Goal: Information Seeking & Learning: Understand process/instructions

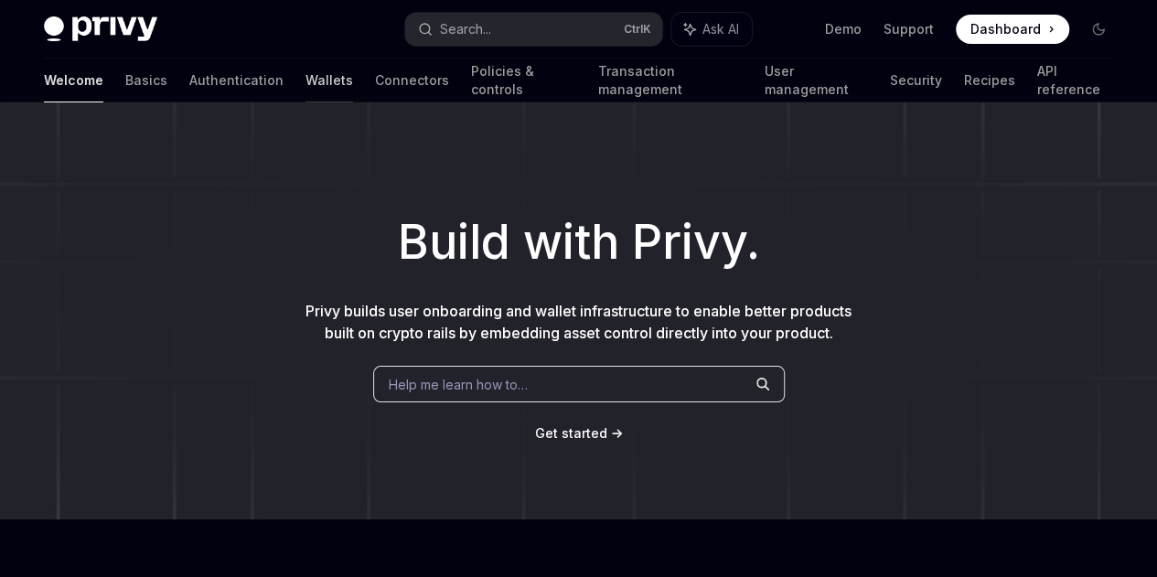
click at [305, 76] on link "Wallets" at bounding box center [329, 81] width 48 height 44
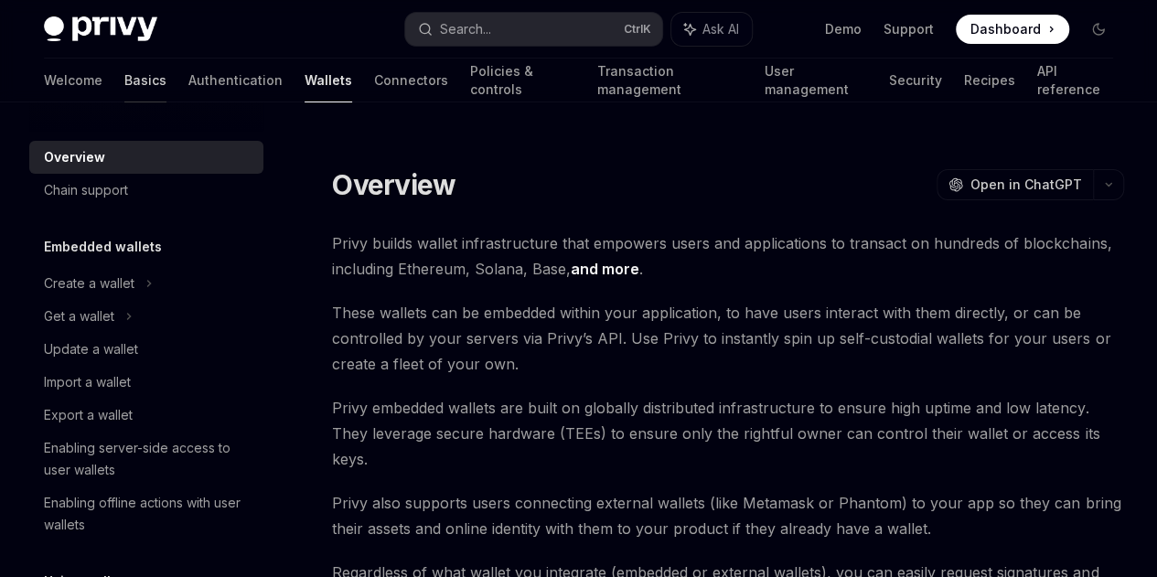
click at [124, 80] on link "Basics" at bounding box center [145, 81] width 42 height 44
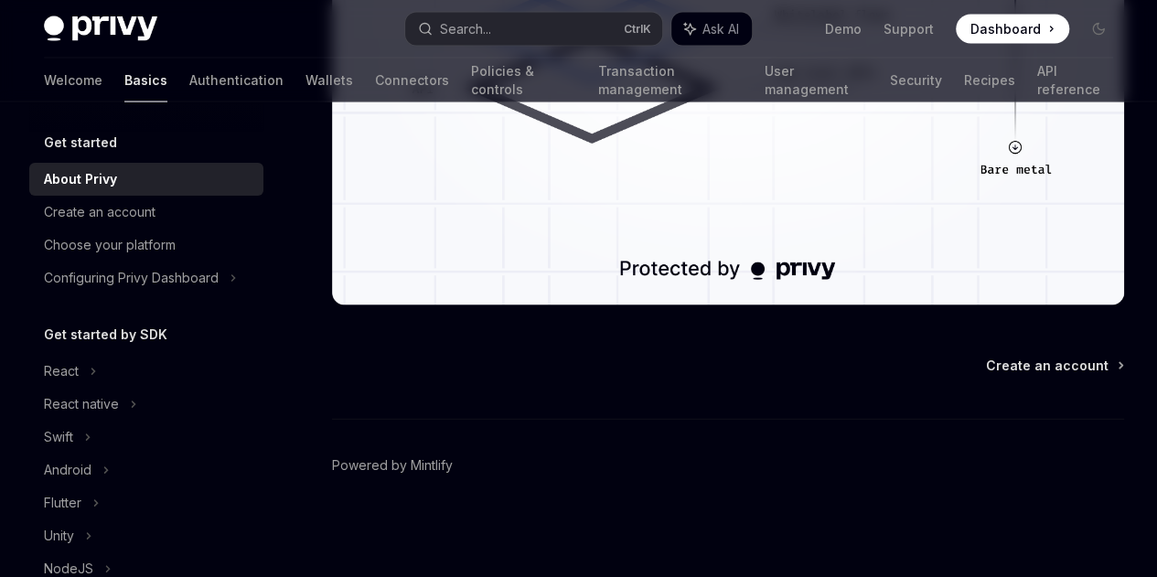
scroll to position [1935, 0]
click at [137, 207] on div "Create an account" at bounding box center [100, 212] width 112 height 22
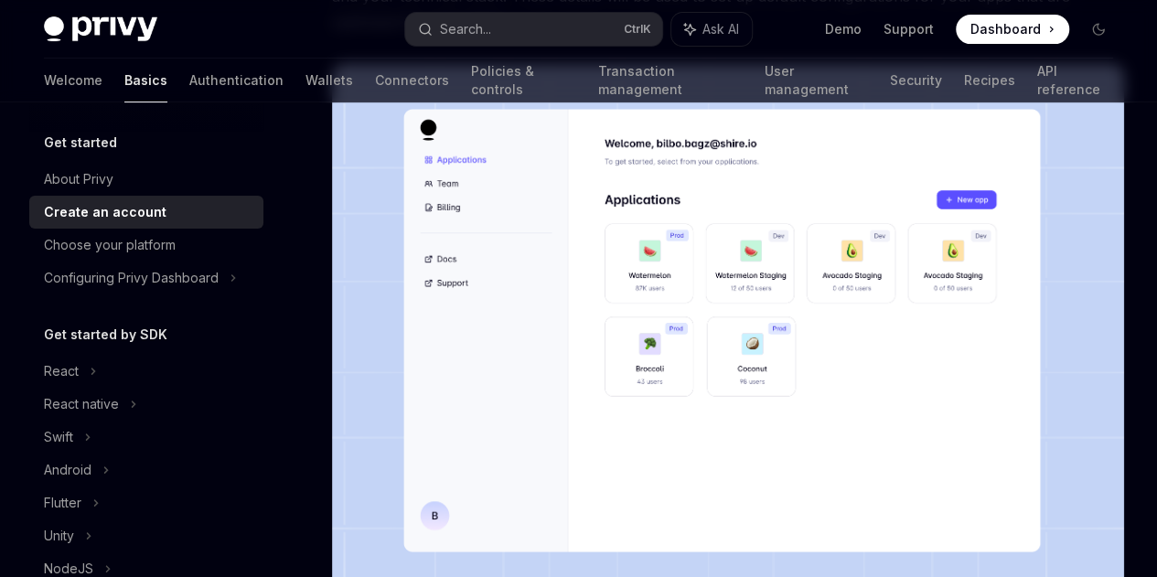
scroll to position [486, 0]
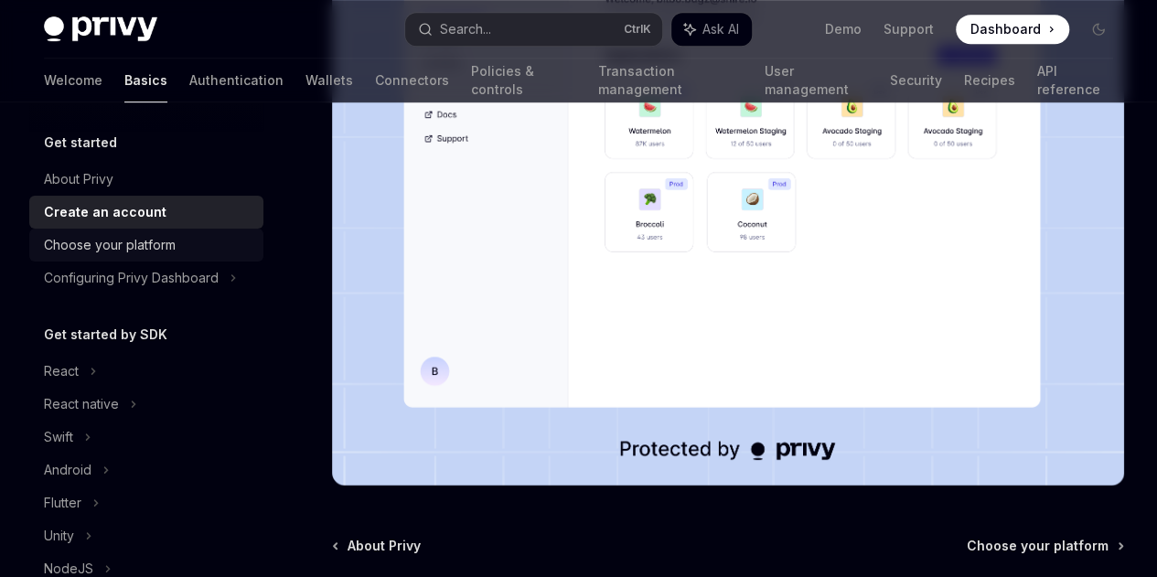
click at [187, 249] on div "Choose your platform" at bounding box center [148, 245] width 208 height 22
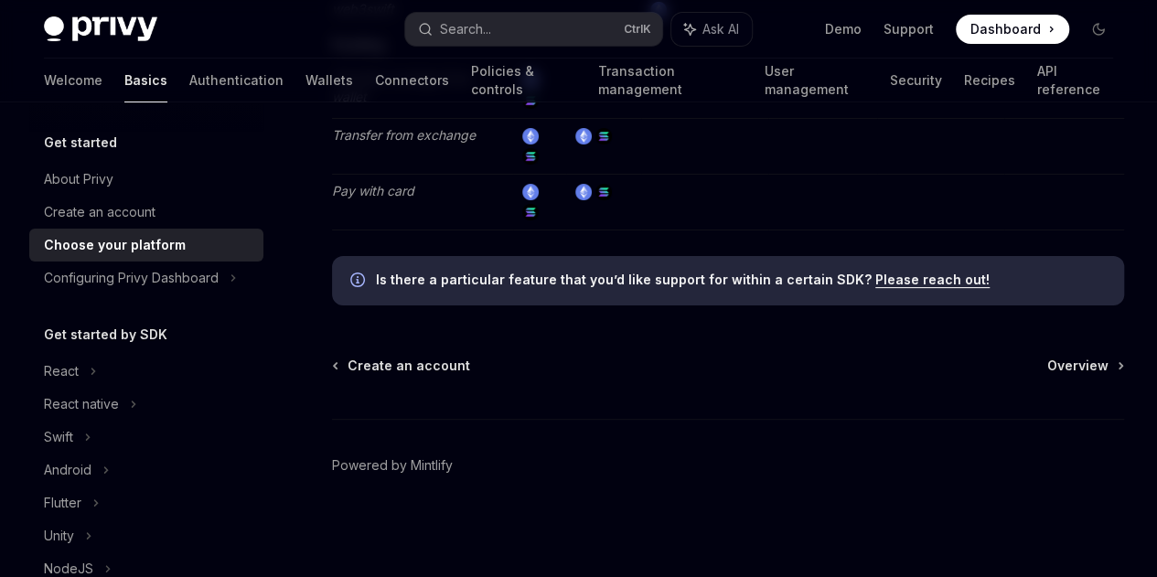
scroll to position [3983, 0]
click at [153, 282] on div "Configuring Privy Dashboard" at bounding box center [131, 278] width 175 height 22
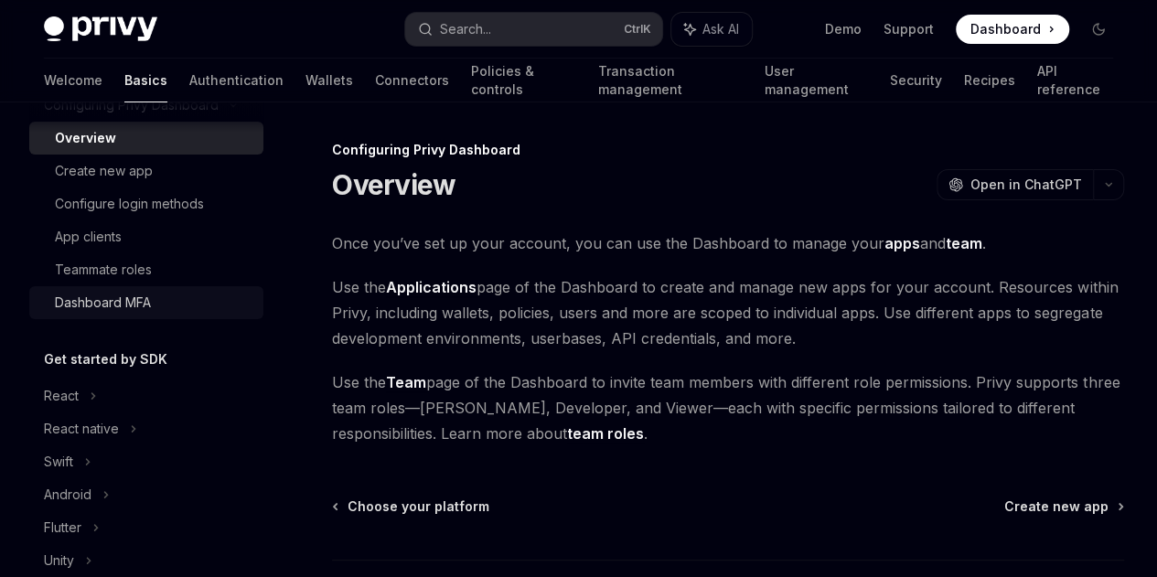
scroll to position [174, 0]
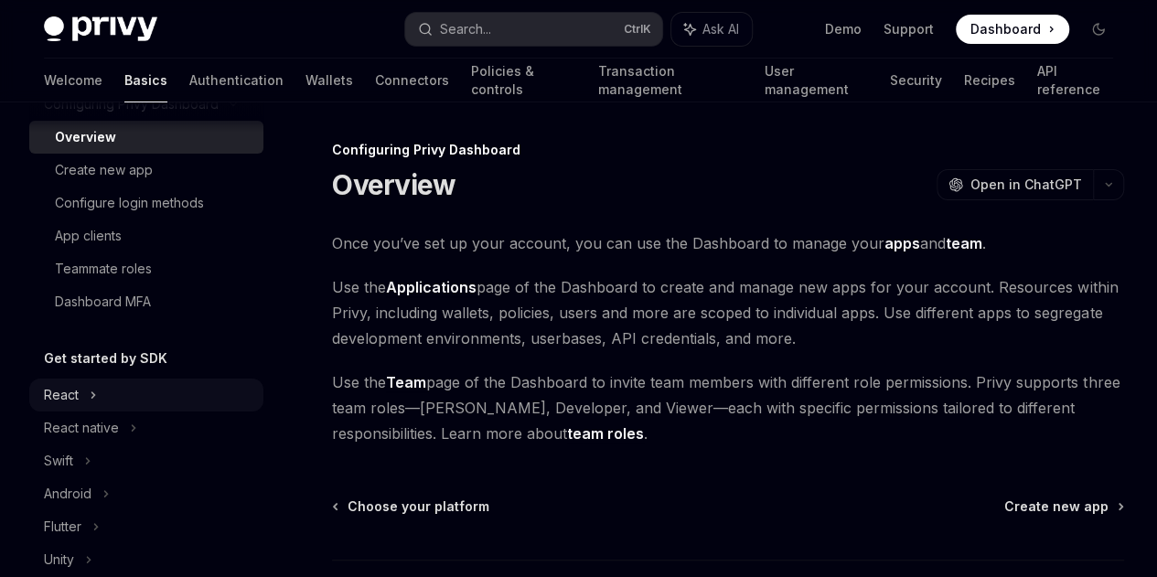
click at [94, 396] on icon at bounding box center [93, 395] width 7 height 22
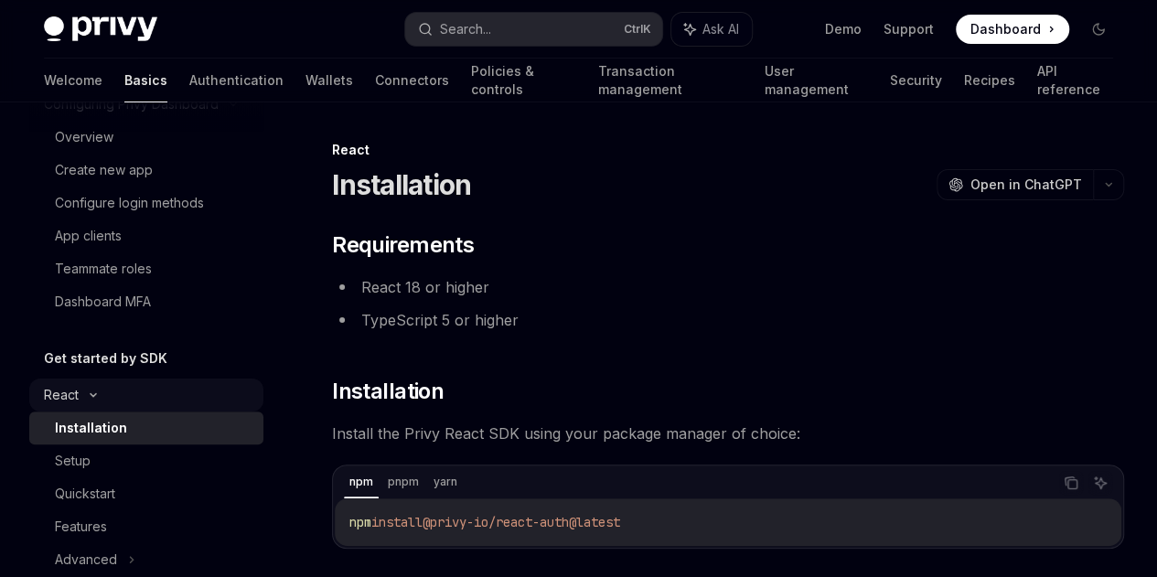
click at [82, 389] on div "React" at bounding box center [146, 395] width 234 height 33
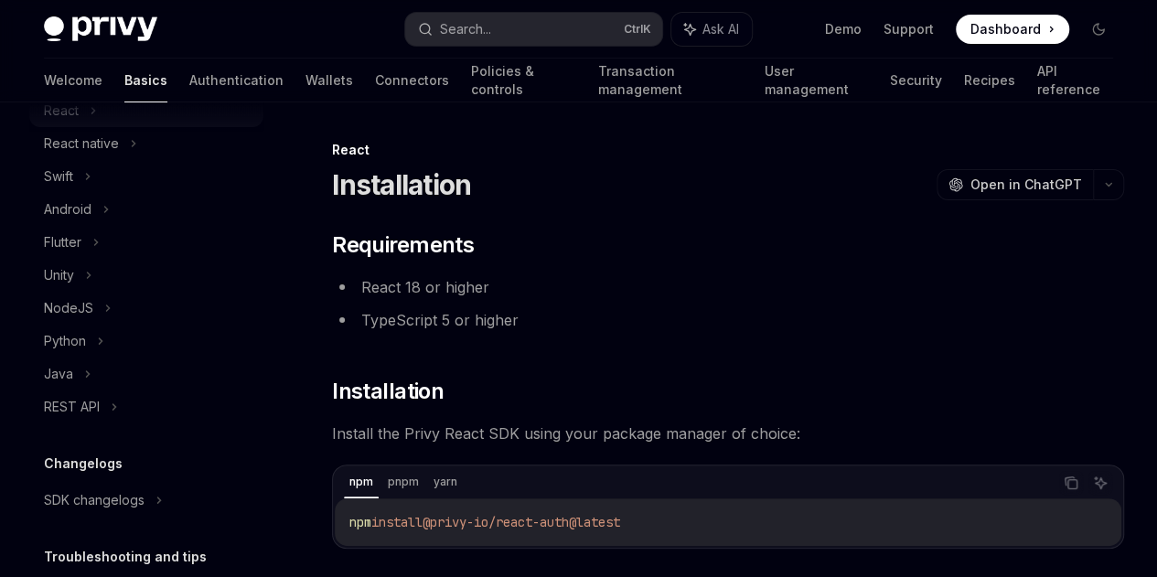
scroll to position [459, 0]
click at [84, 369] on icon at bounding box center [87, 373] width 7 height 22
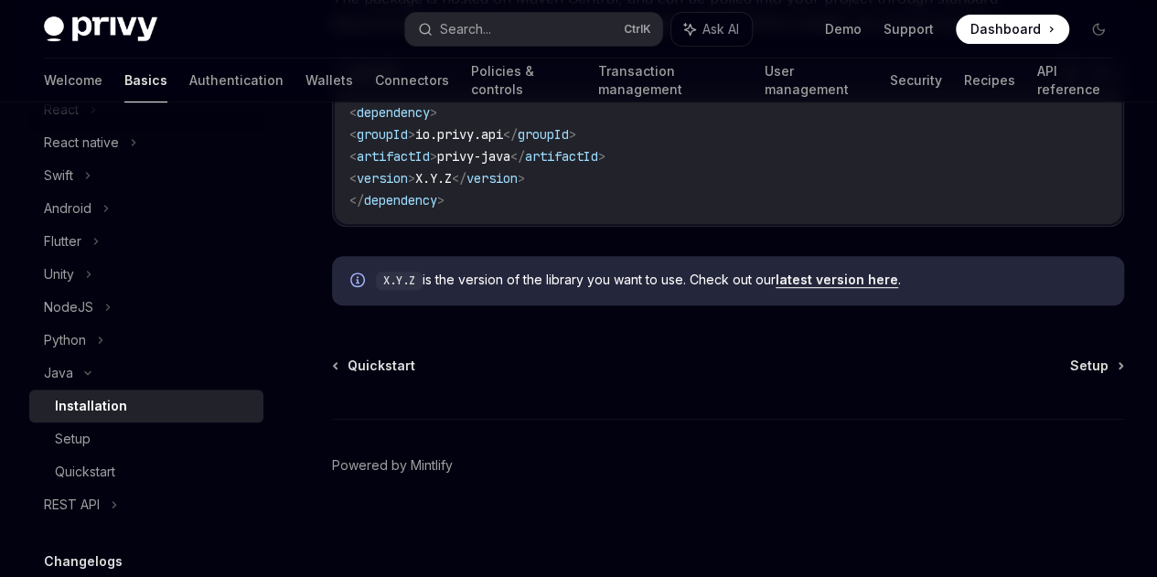
scroll to position [432, 0]
click at [119, 510] on div "REST API" at bounding box center [146, 504] width 234 height 33
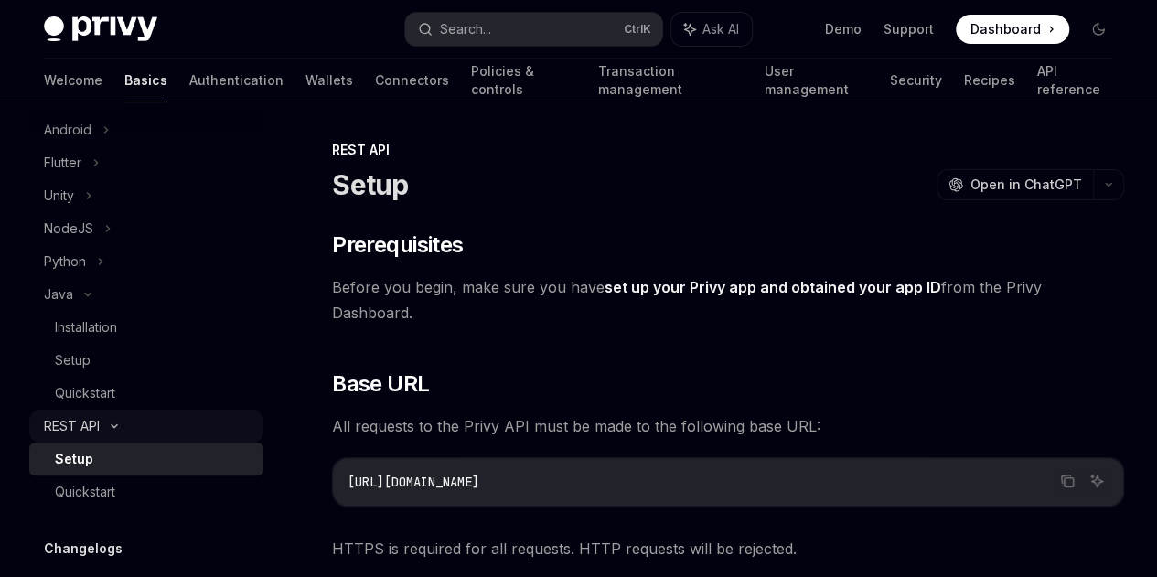
scroll to position [563, 0]
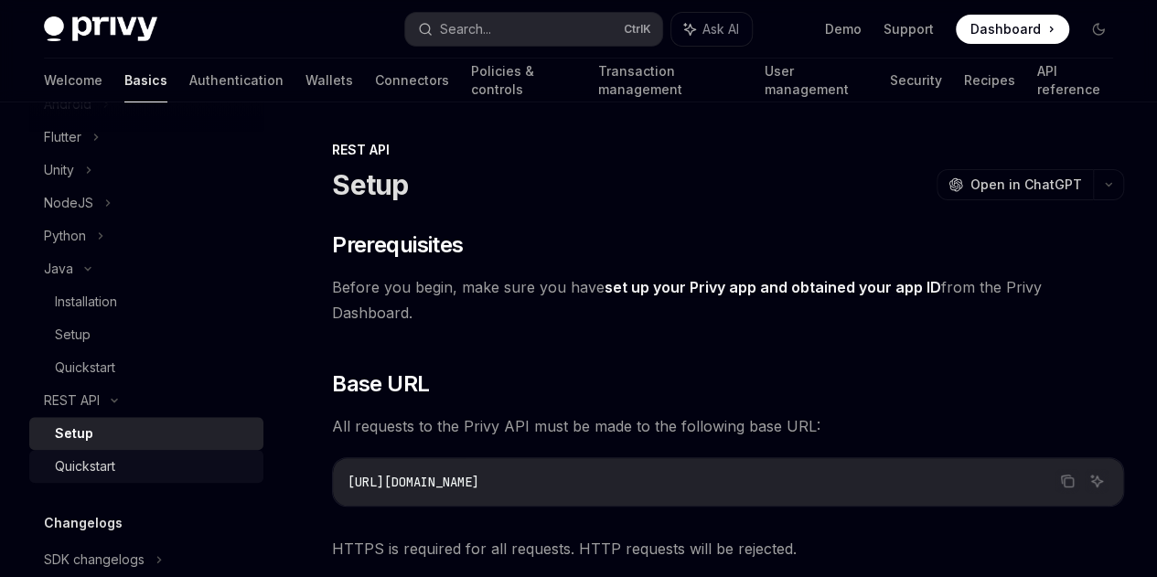
click at [110, 474] on div "Quickstart" at bounding box center [85, 466] width 60 height 22
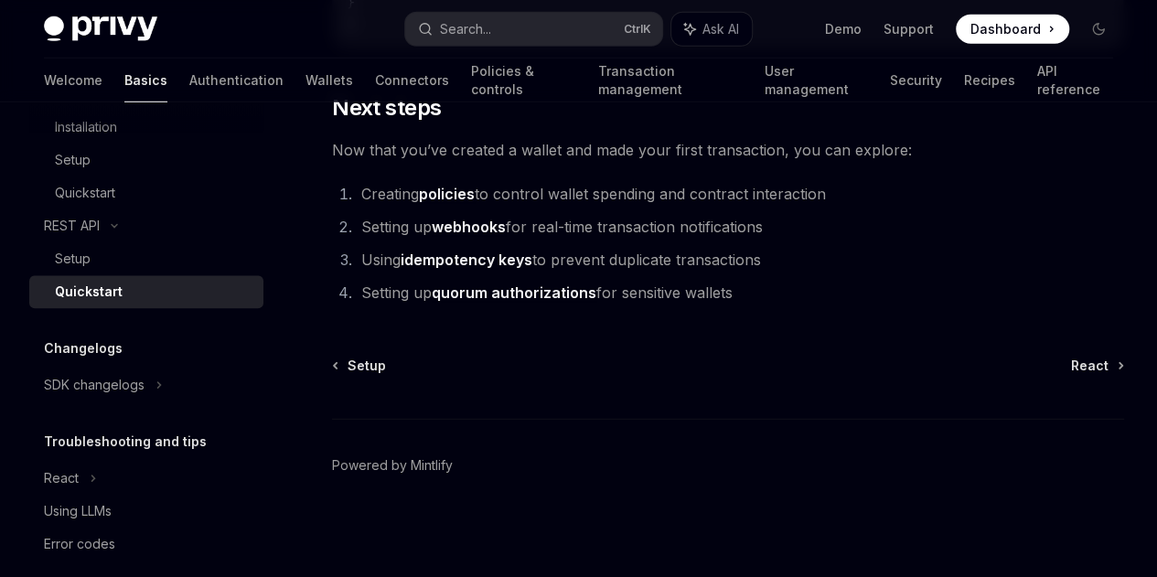
scroll to position [739, 0]
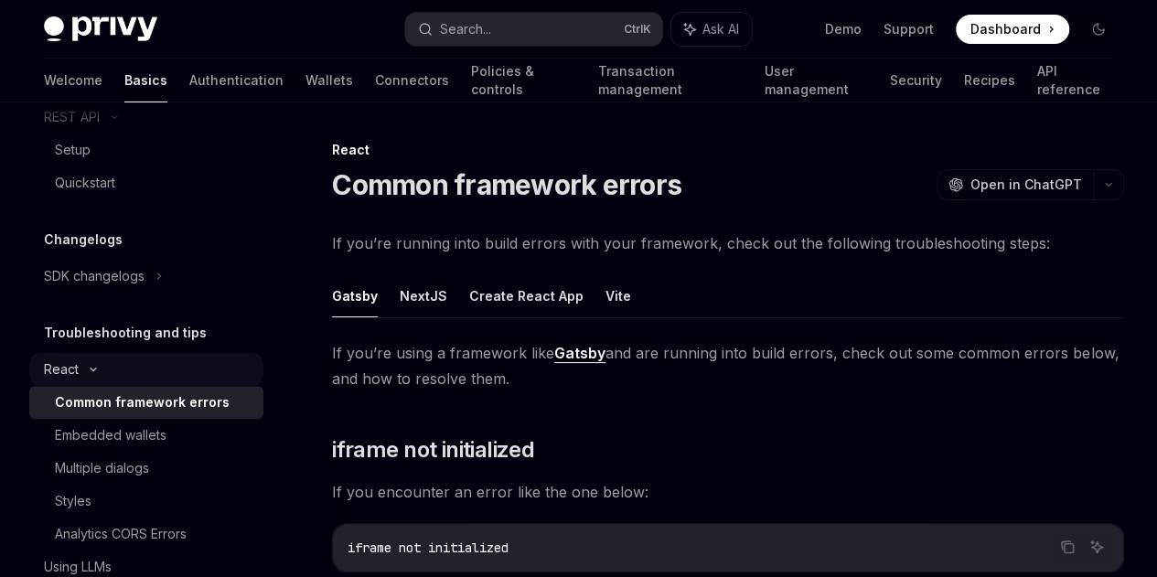
scroll to position [922, 0]
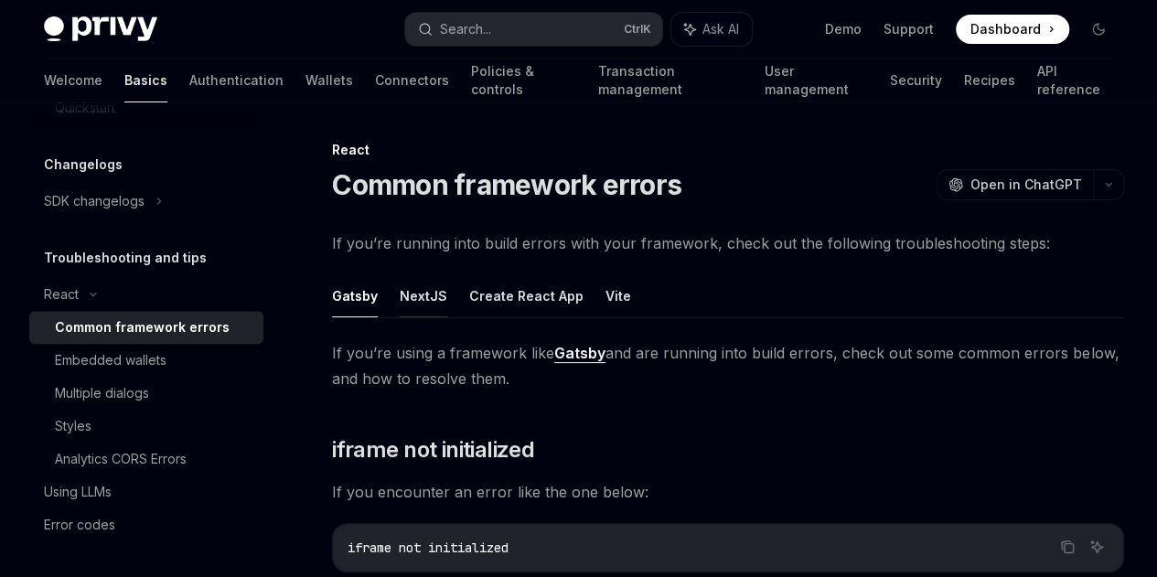
click at [413, 317] on button "NextJS" at bounding box center [424, 295] width 48 height 43
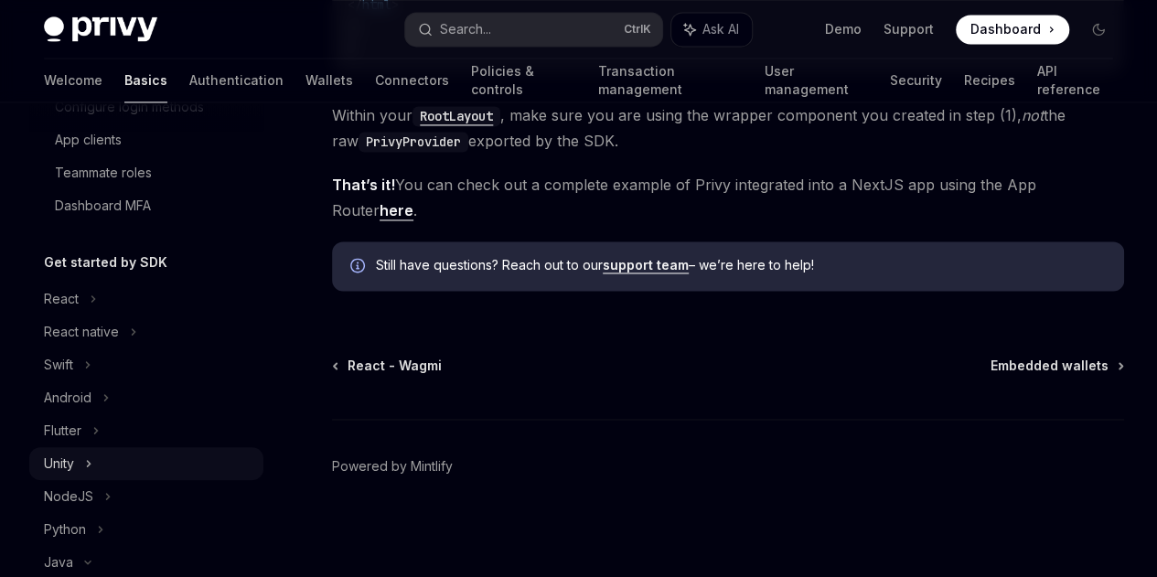
scroll to position [271, 0]
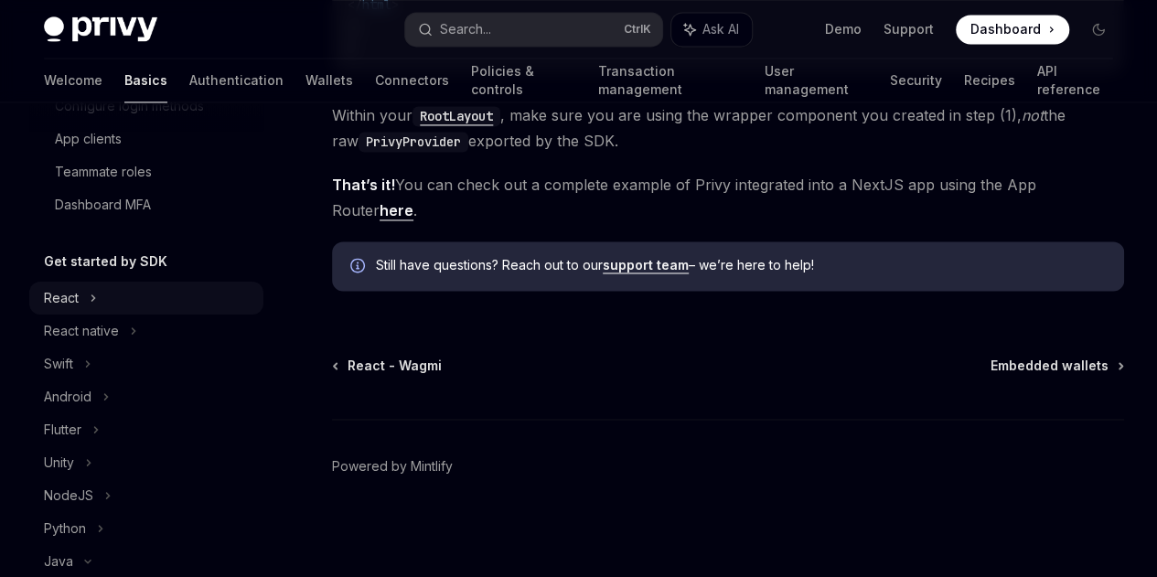
click at [86, 301] on div "React" at bounding box center [146, 298] width 234 height 33
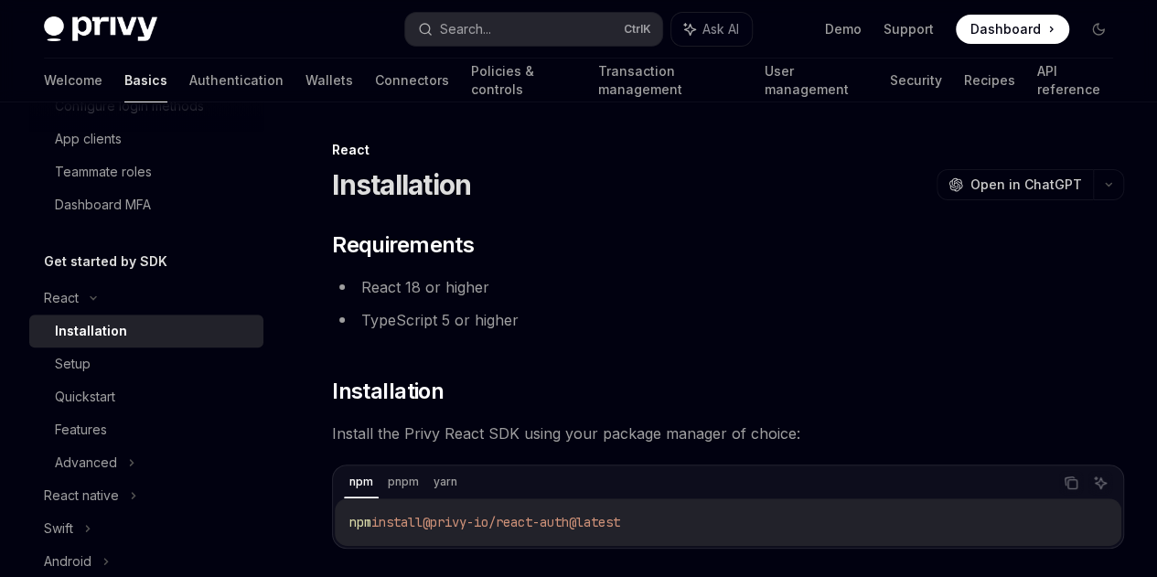
click at [87, 326] on div "Installation" at bounding box center [91, 331] width 72 height 22
type textarea "*"
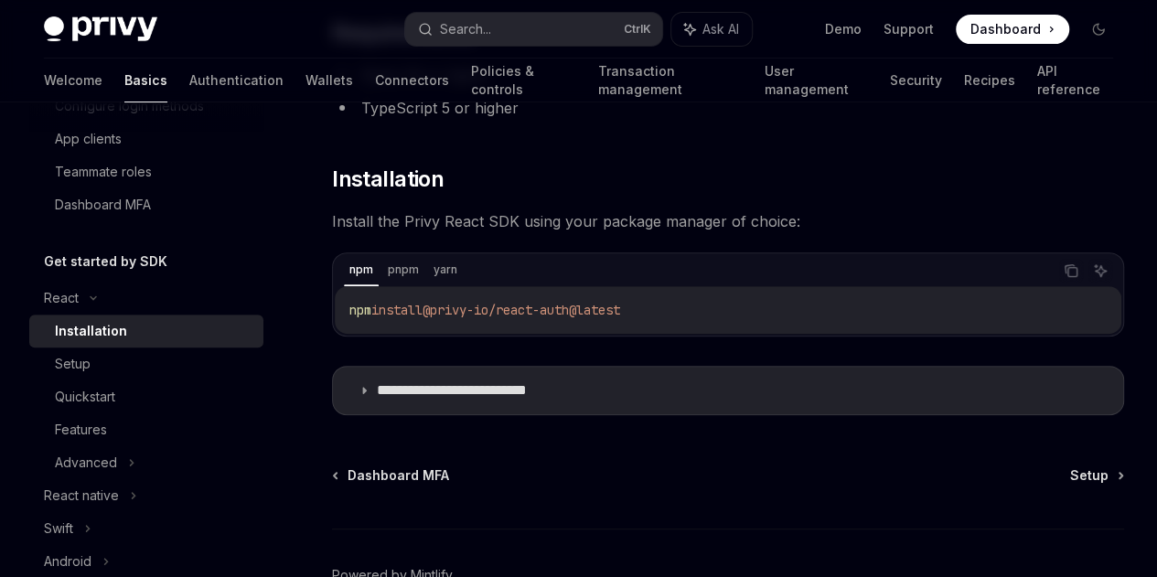
scroll to position [320, 0]
